Goal: Task Accomplishment & Management: Use online tool/utility

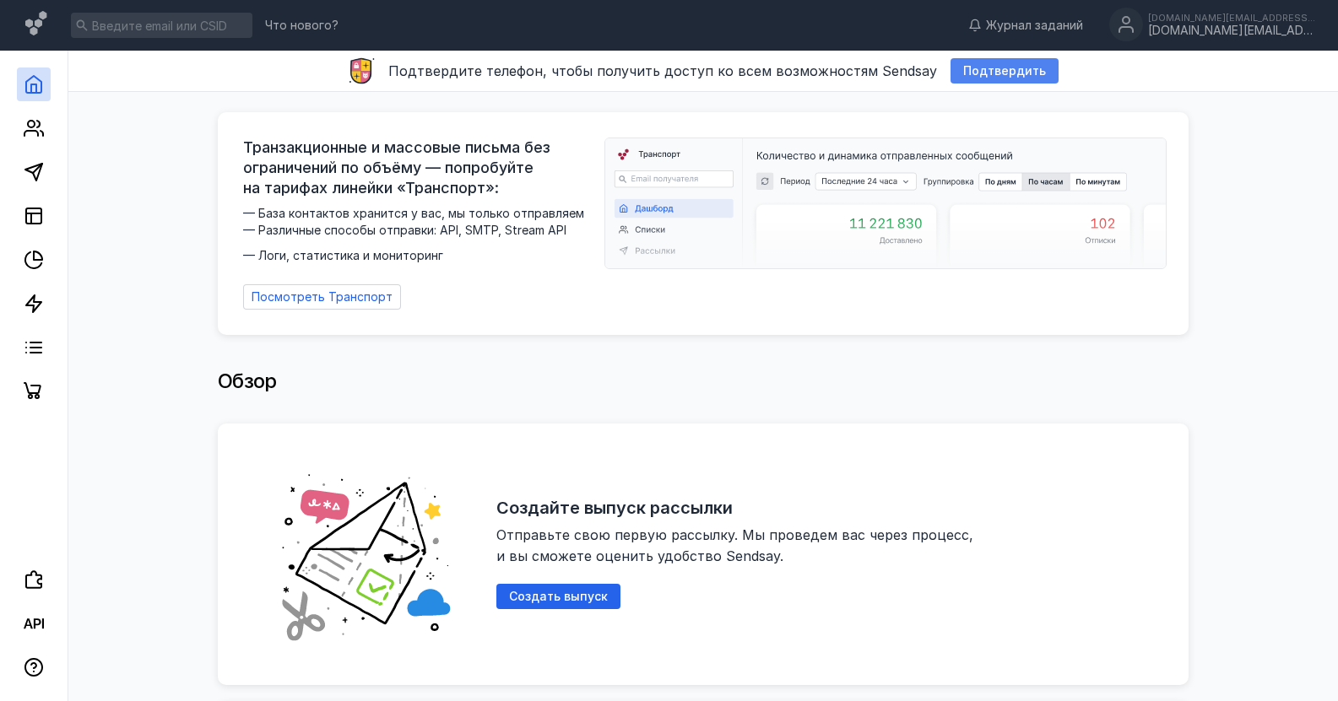
click at [994, 66] on span "Подтвердить" at bounding box center [1004, 71] width 83 height 14
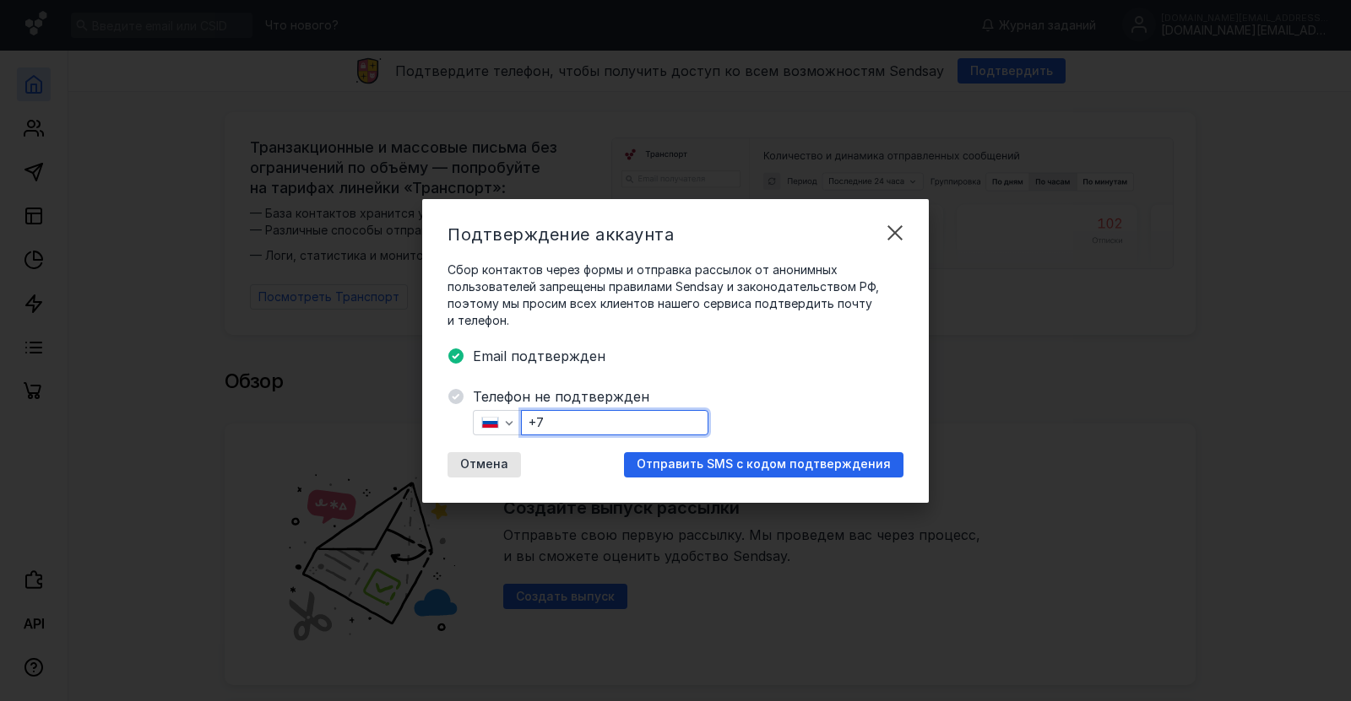
click at [602, 420] on input "+7" at bounding box center [615, 423] width 186 height 24
type input "[PHONE_NUMBER]"
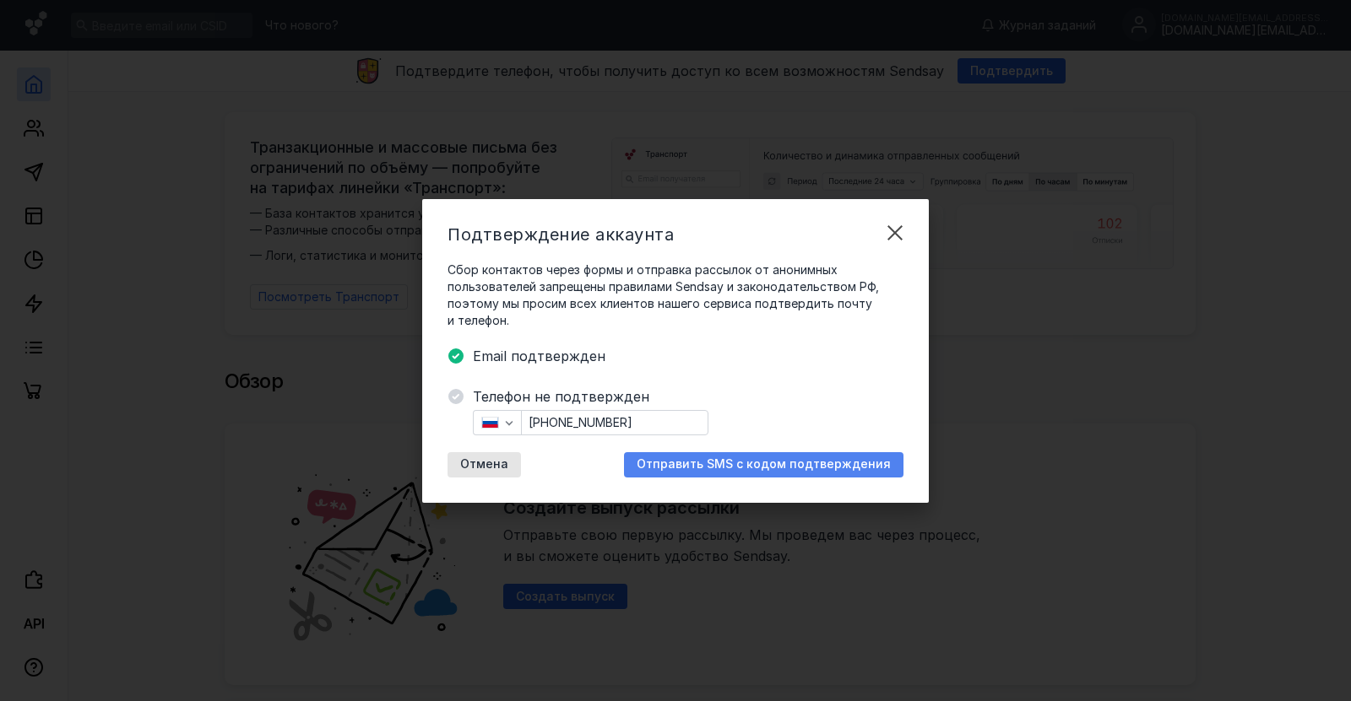
click at [764, 468] on span "Отправить SMS с кодом подтверждения" at bounding box center [763, 464] width 254 height 14
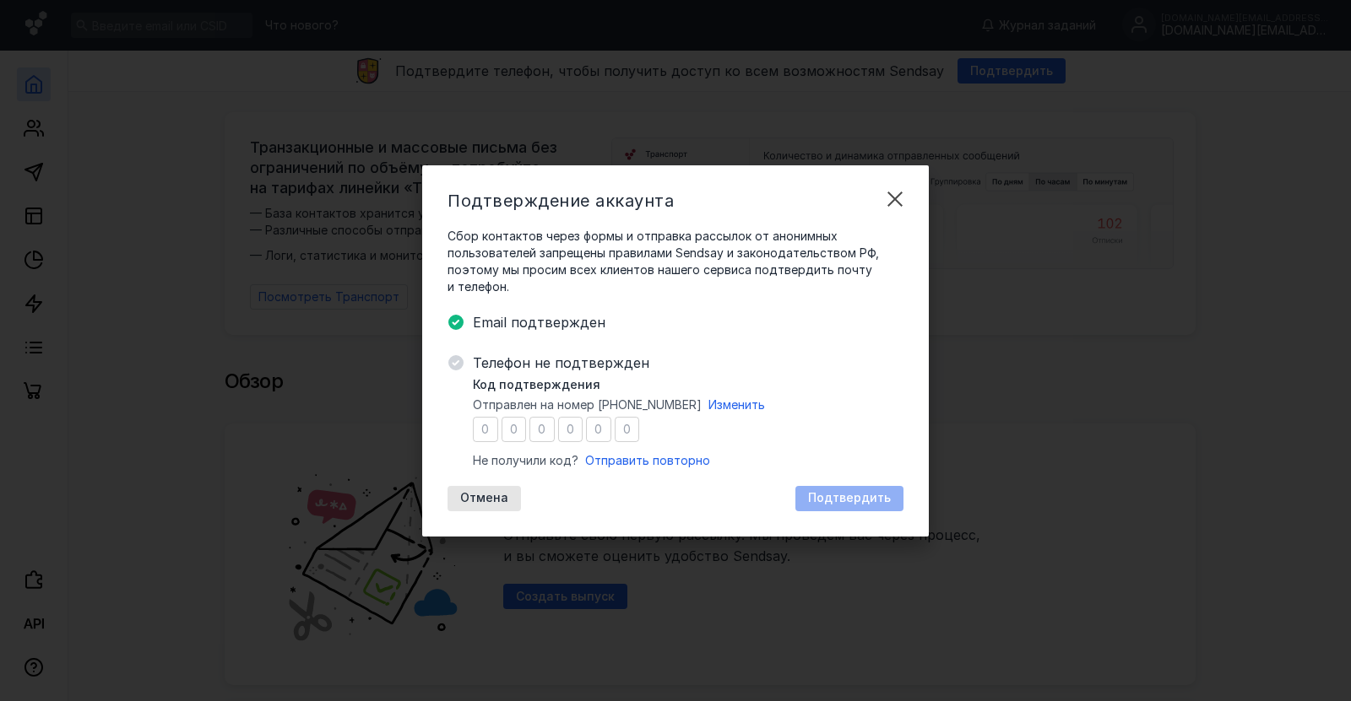
type input "4"
type input "0"
type input "3"
type input "2"
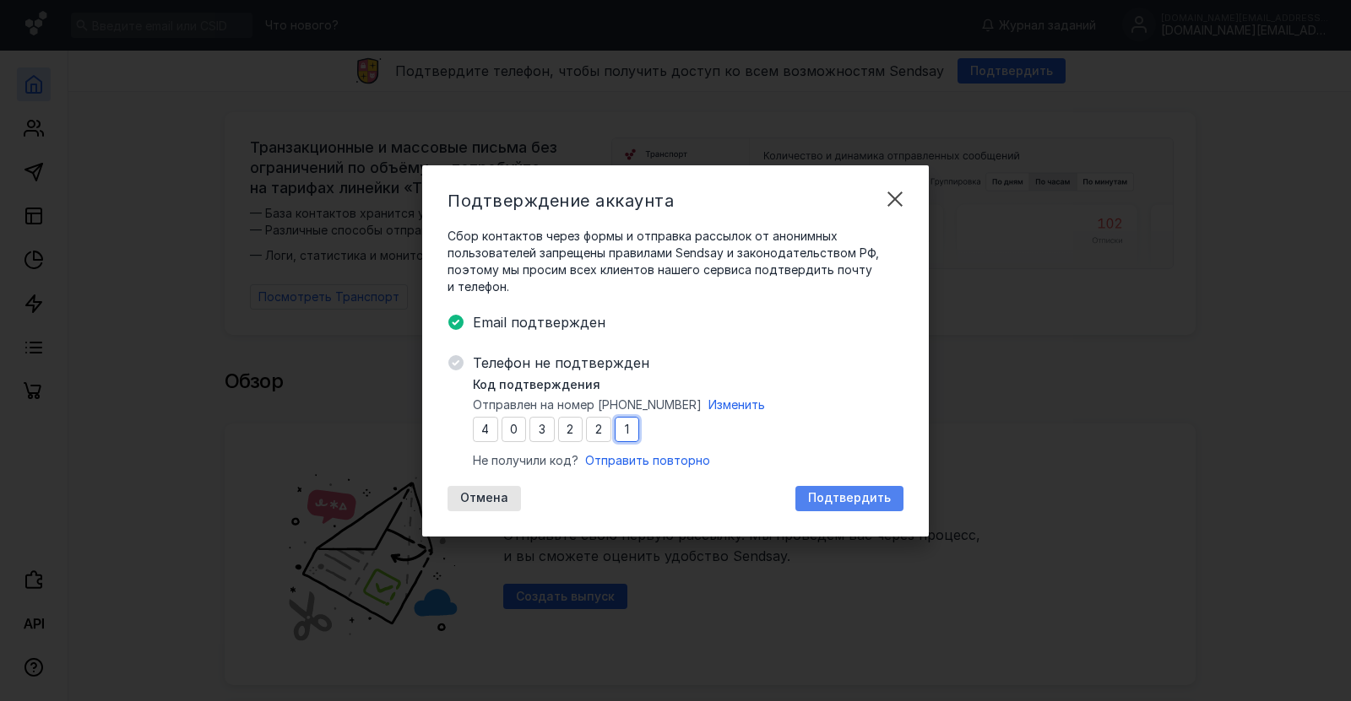
type input "1"
click at [859, 495] on span "Подтвердить" at bounding box center [849, 498] width 83 height 14
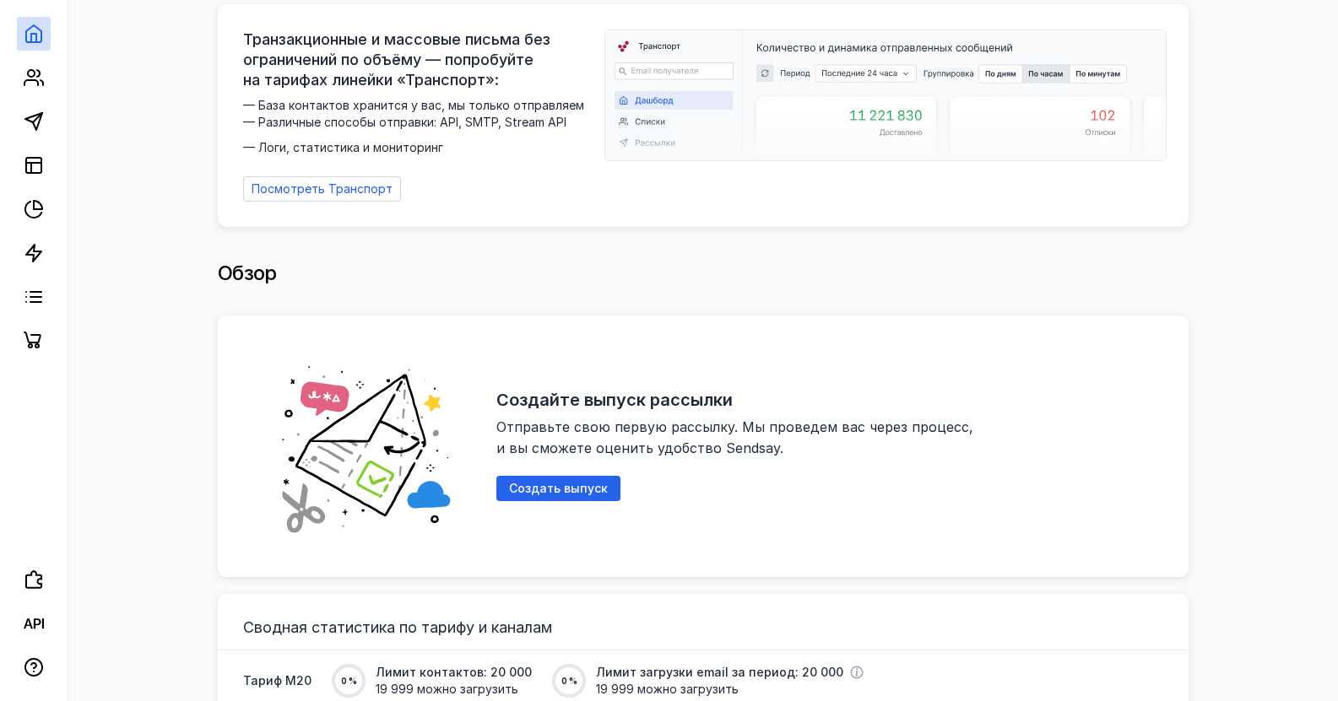
scroll to position [106, 0]
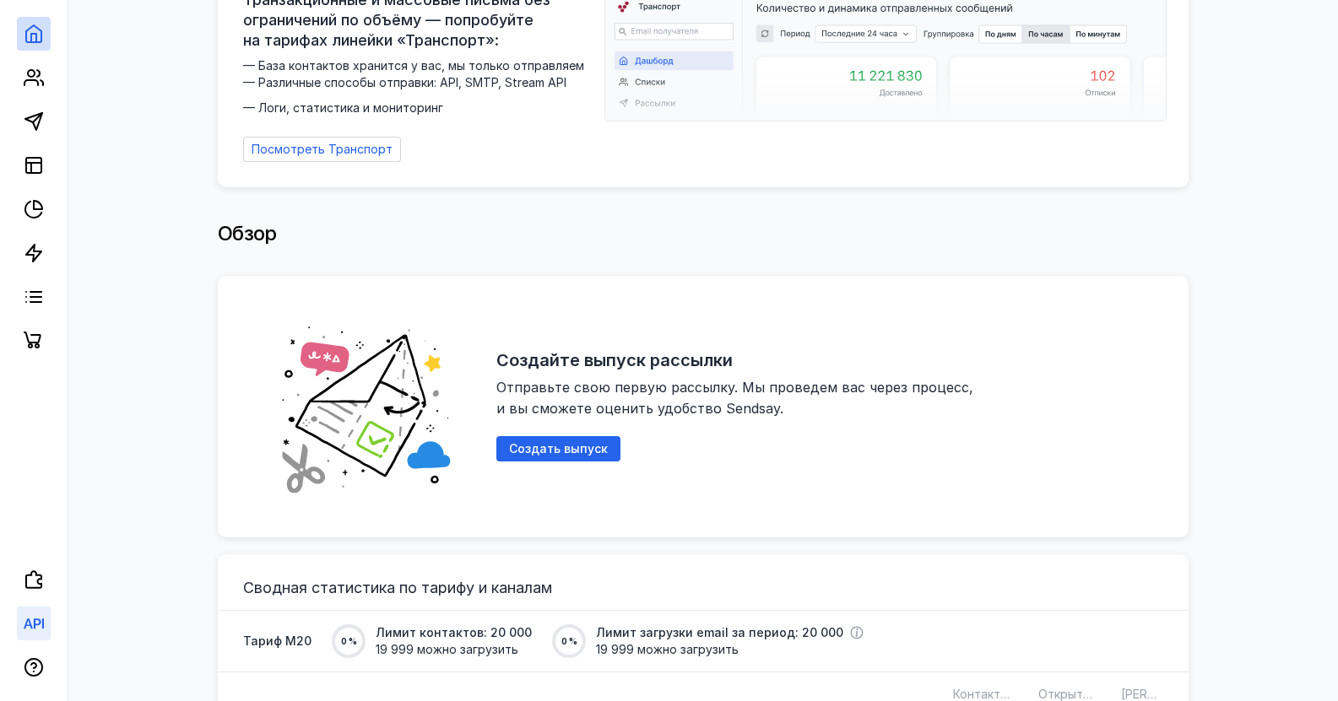
click at [33, 625] on icon at bounding box center [34, 624] width 20 height 20
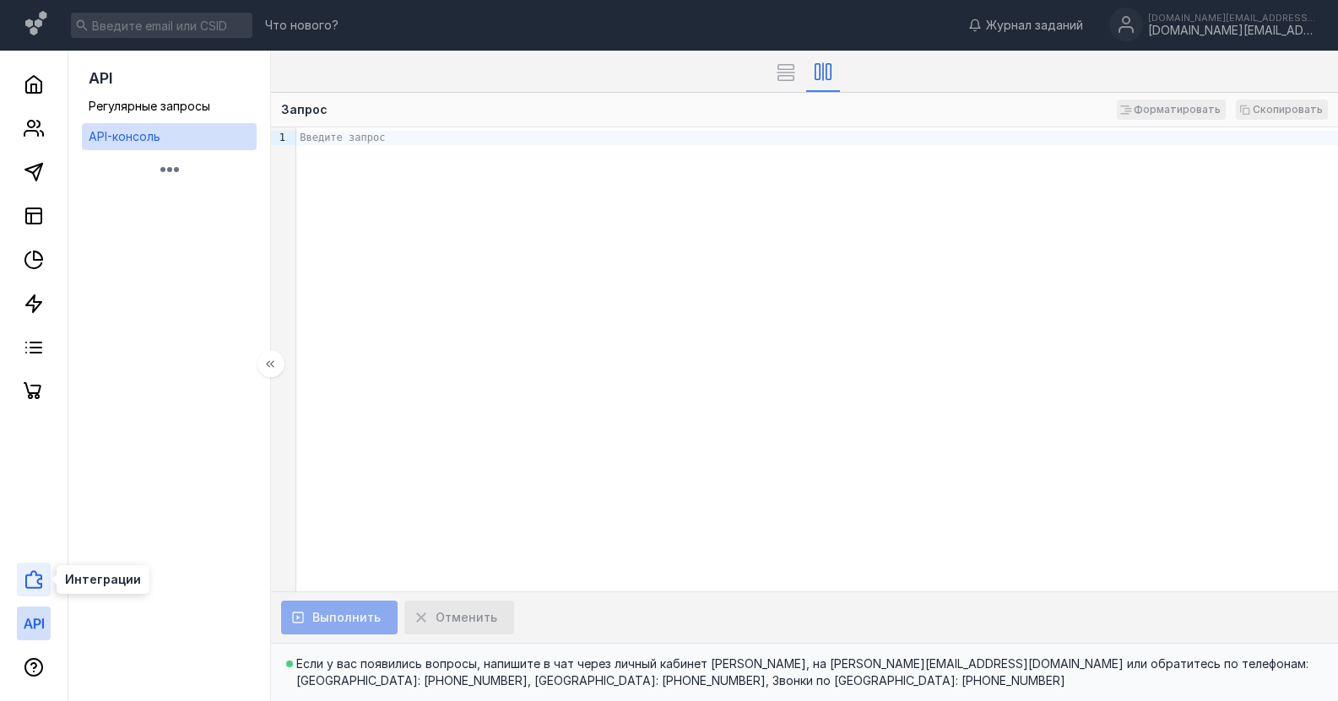
click at [26, 575] on icon at bounding box center [33, 580] width 17 height 19
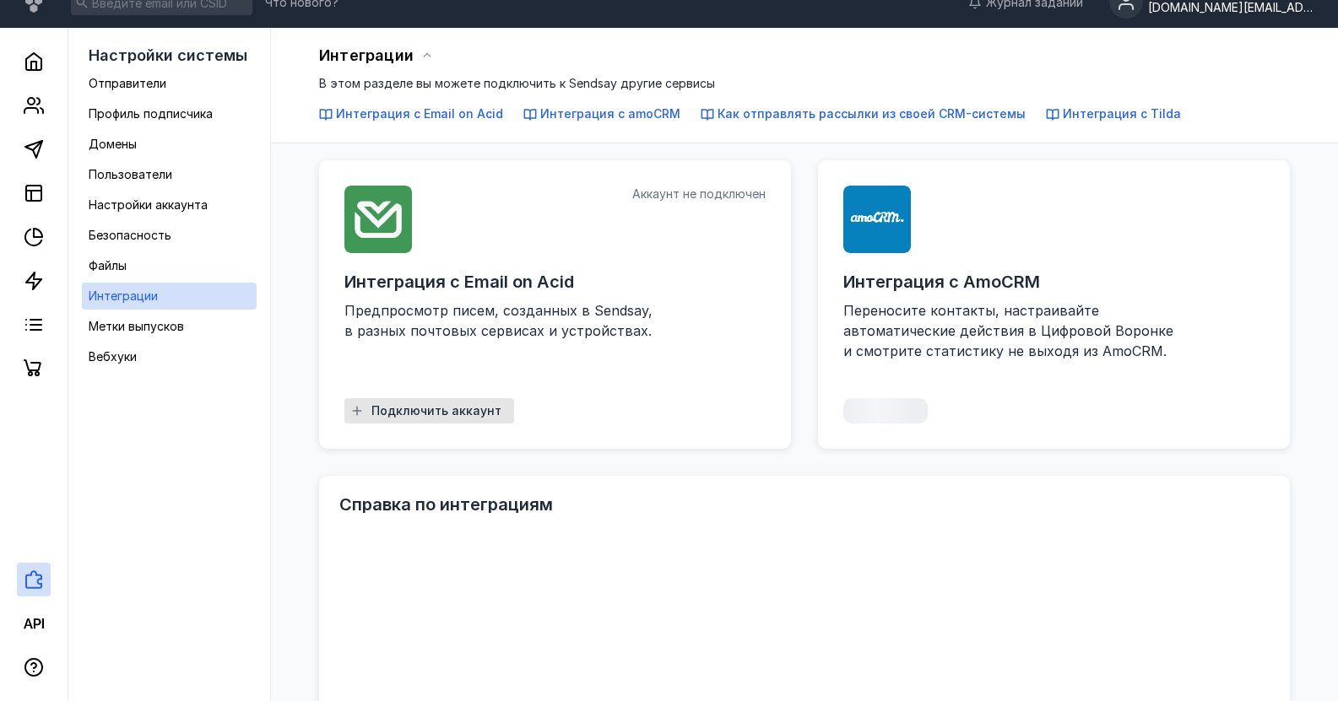
scroll to position [115, 0]
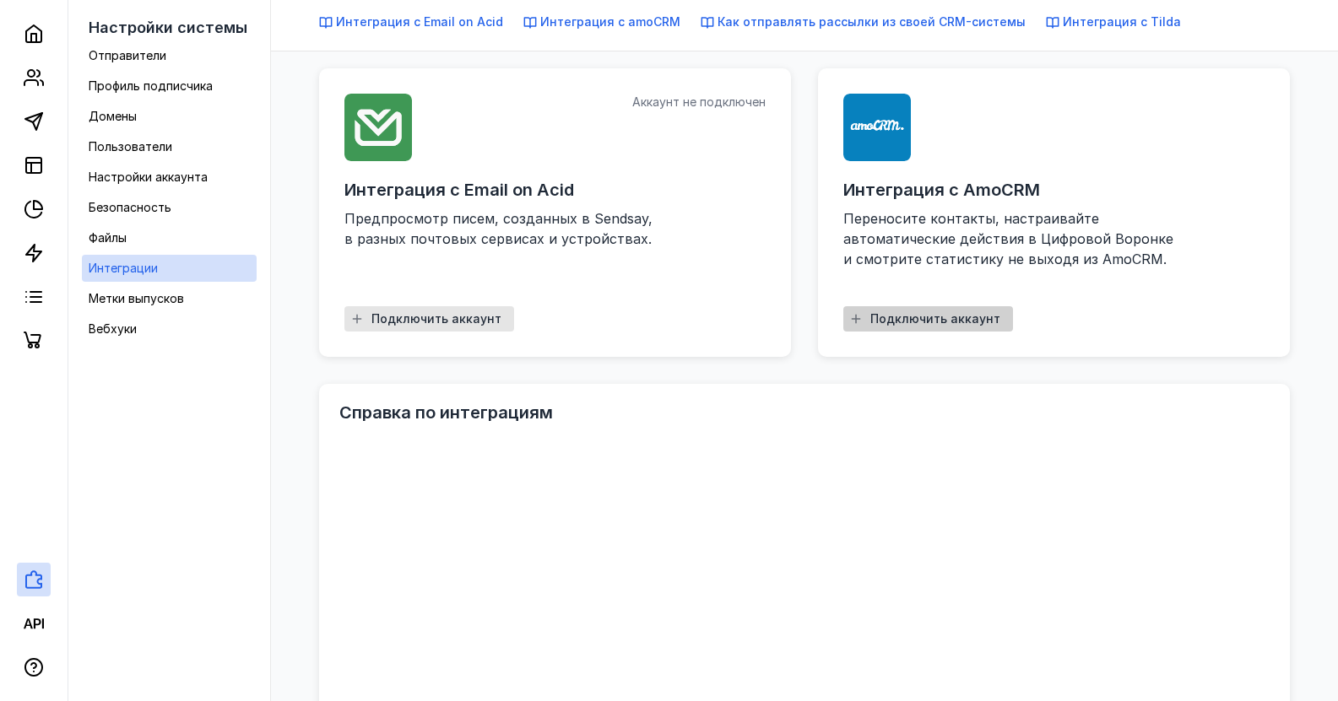
click at [950, 312] on span "Подключить аккаунт" at bounding box center [935, 319] width 130 height 14
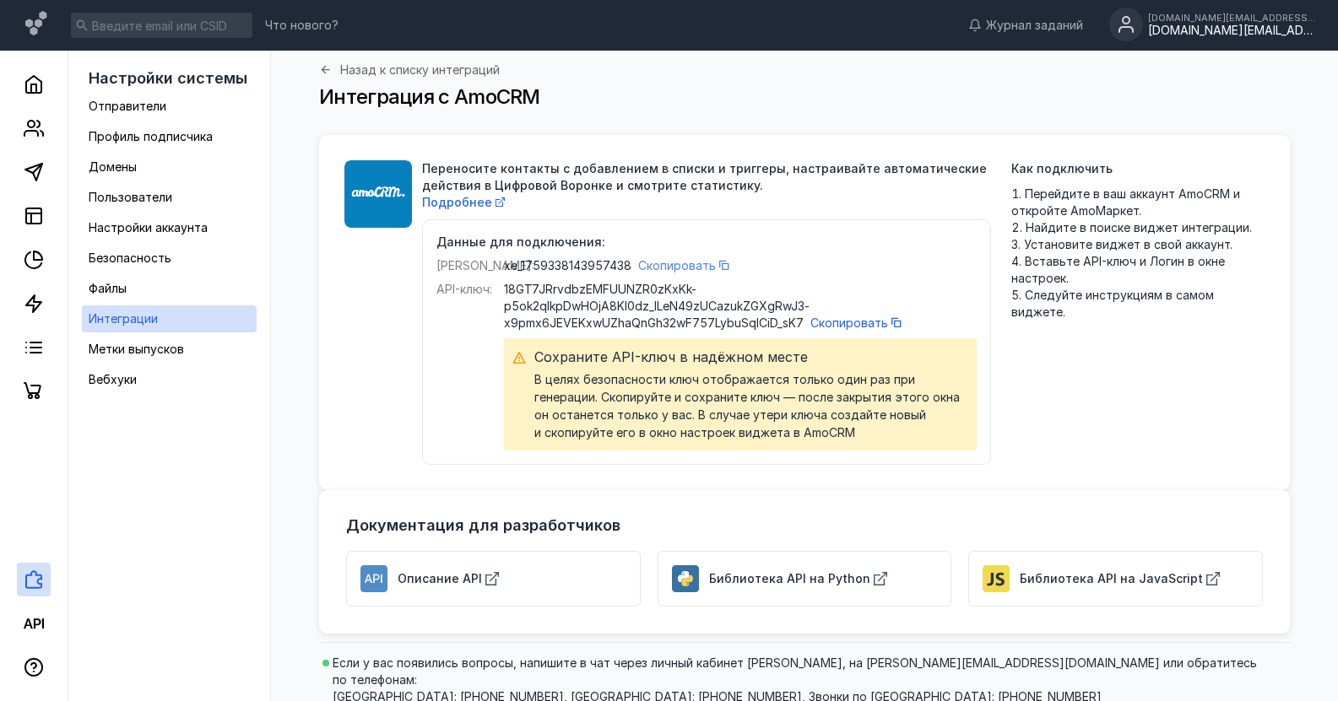
click at [722, 263] on icon "button" at bounding box center [723, 265] width 9 height 9
click at [960, 167] on span "Переносите контакты с добавлением в списки и триггеры, настраивайте автоматичес…" at bounding box center [706, 177] width 569 height 34
click at [896, 324] on icon "button" at bounding box center [896, 322] width 10 height 10
